Goal: Navigation & Orientation: Find specific page/section

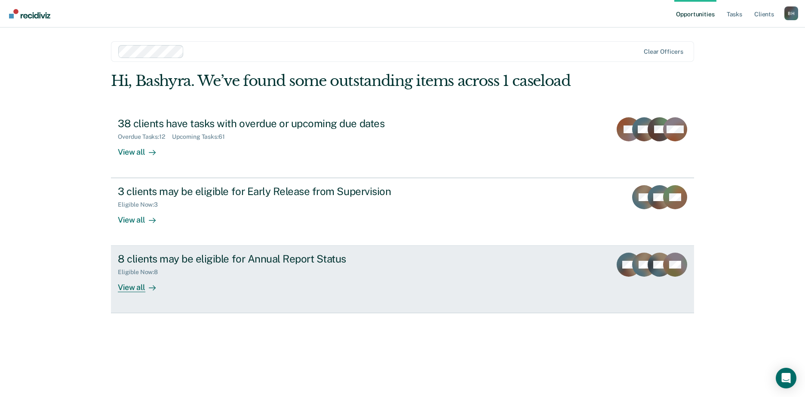
click at [151, 281] on div "View all" at bounding box center [142, 284] width 48 height 17
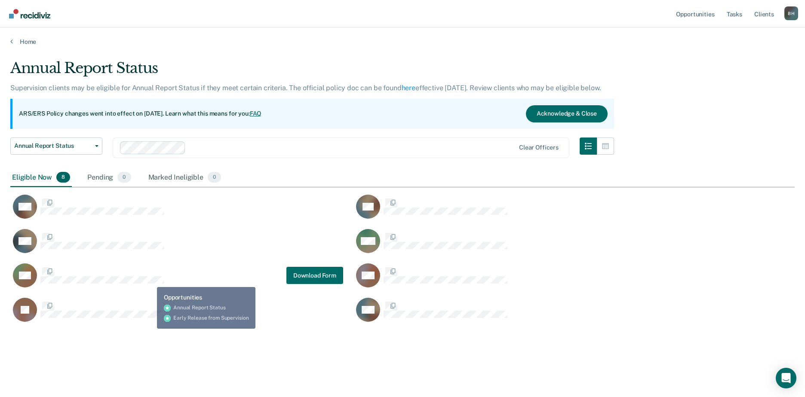
scroll to position [267, 778]
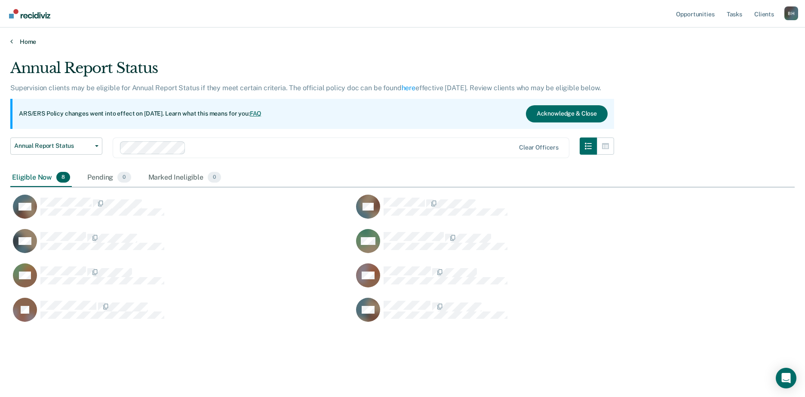
click at [17, 43] on link "Home" at bounding box center [402, 42] width 785 height 8
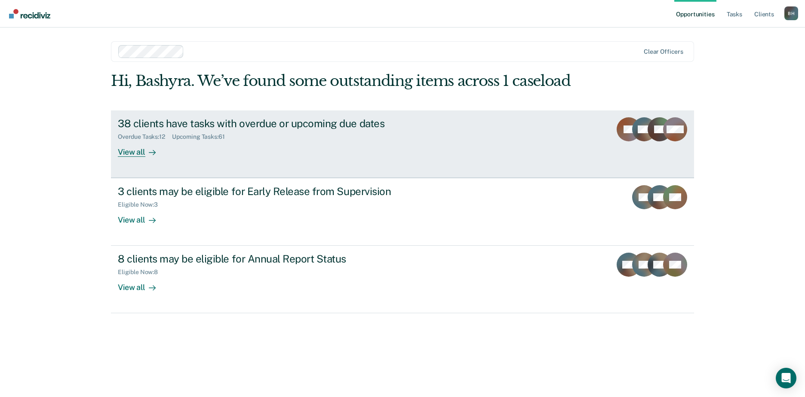
click at [152, 149] on icon at bounding box center [152, 152] width 7 height 7
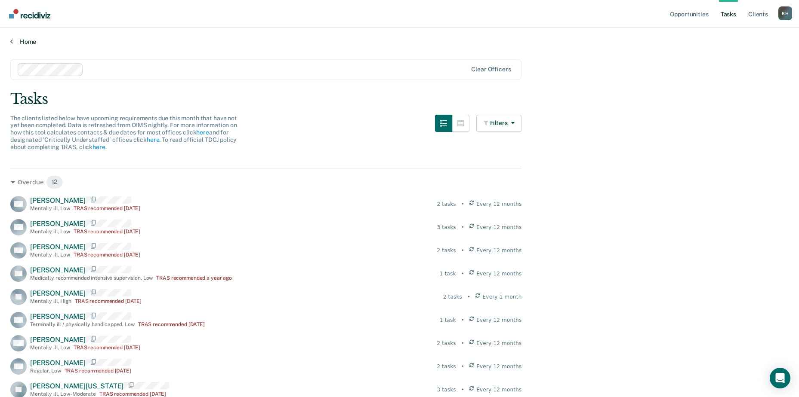
click at [17, 44] on link "Home" at bounding box center [399, 42] width 778 height 8
